Goal: Task Accomplishment & Management: Manage account settings

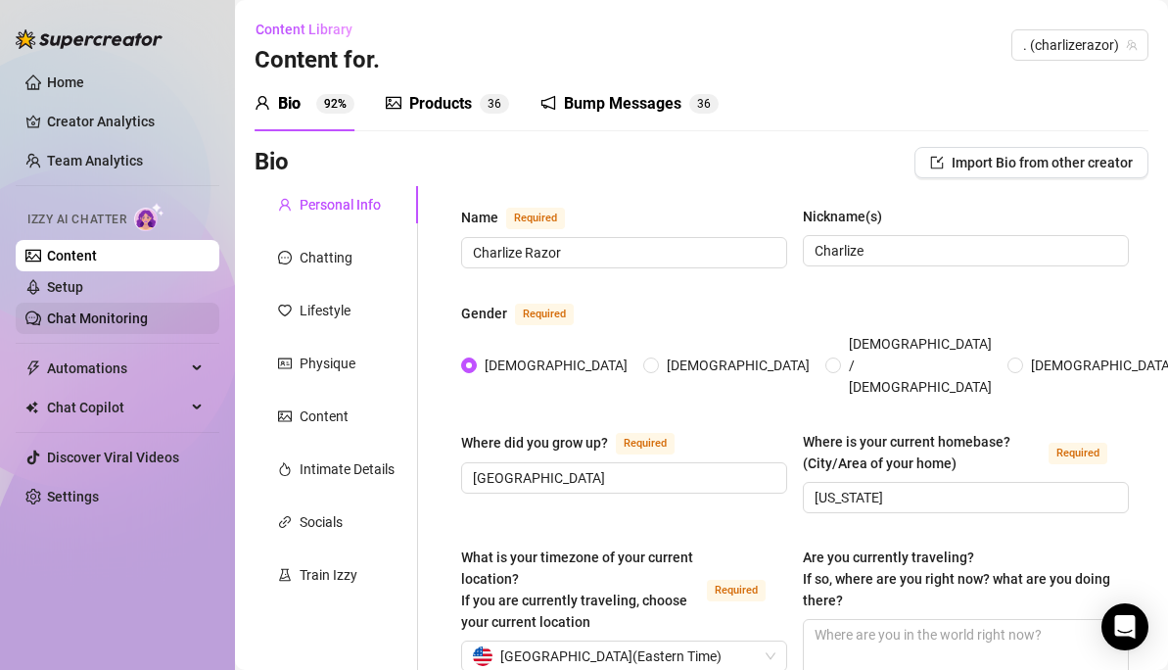
click at [81, 311] on link "Chat Monitoring" at bounding box center [97, 318] width 101 height 16
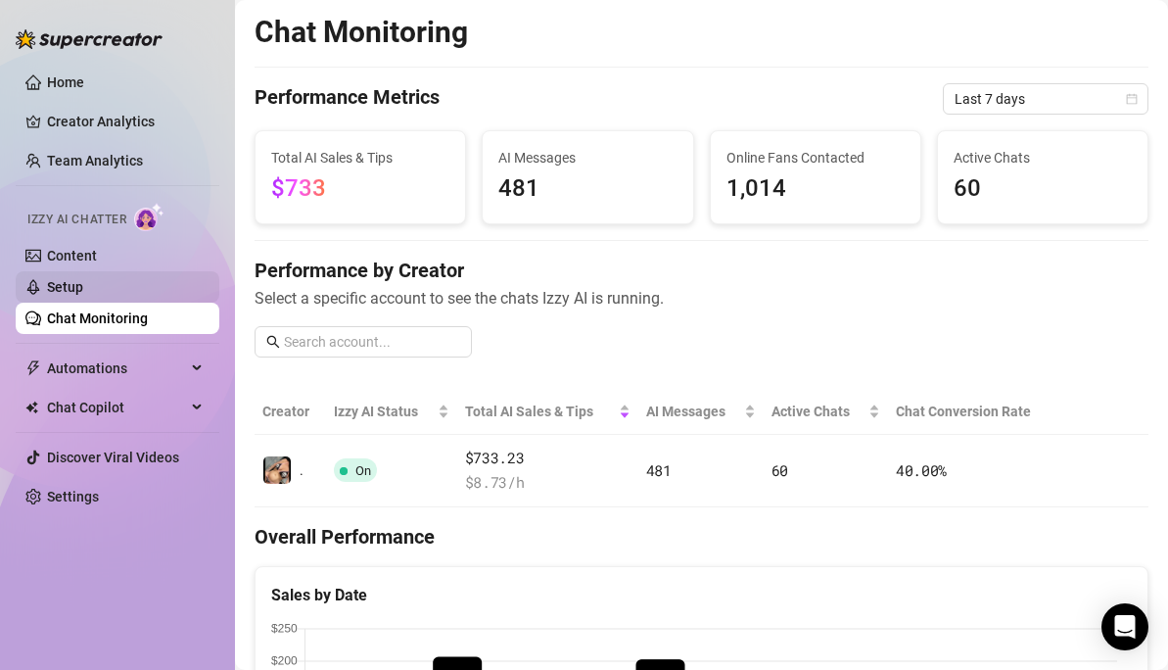
click at [66, 286] on link "Setup" at bounding box center [65, 287] width 36 height 16
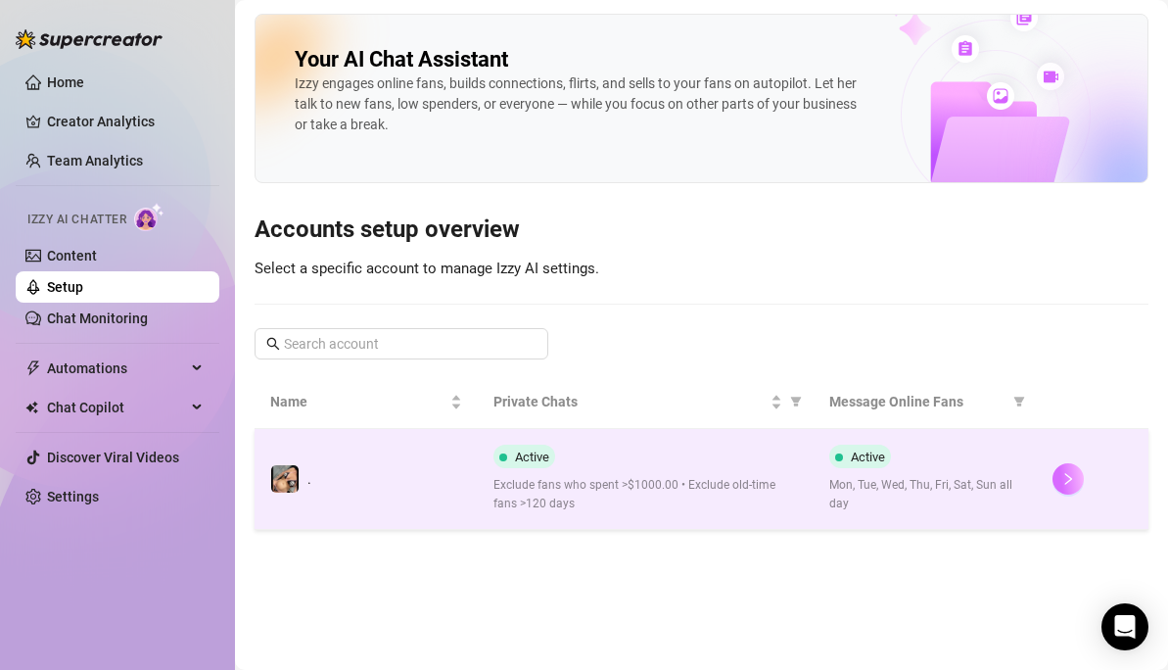
click at [1079, 476] on button "button" at bounding box center [1068, 478] width 31 height 31
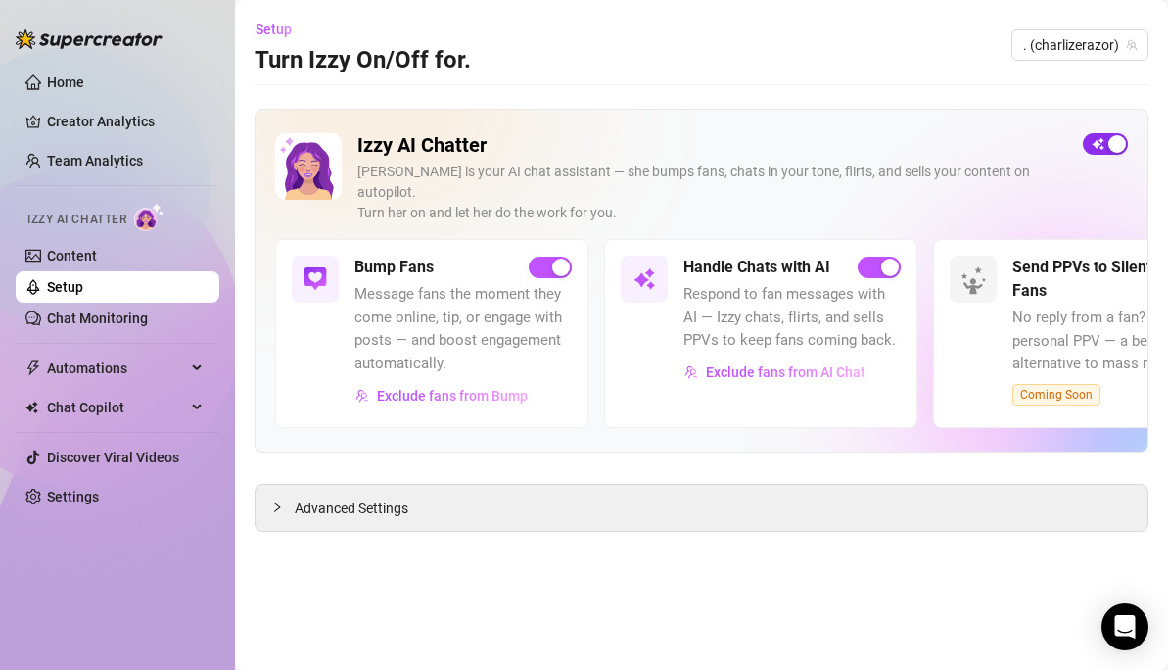
click at [1121, 137] on div "button" at bounding box center [1117, 144] width 18 height 18
